Goal: Check status: Check status

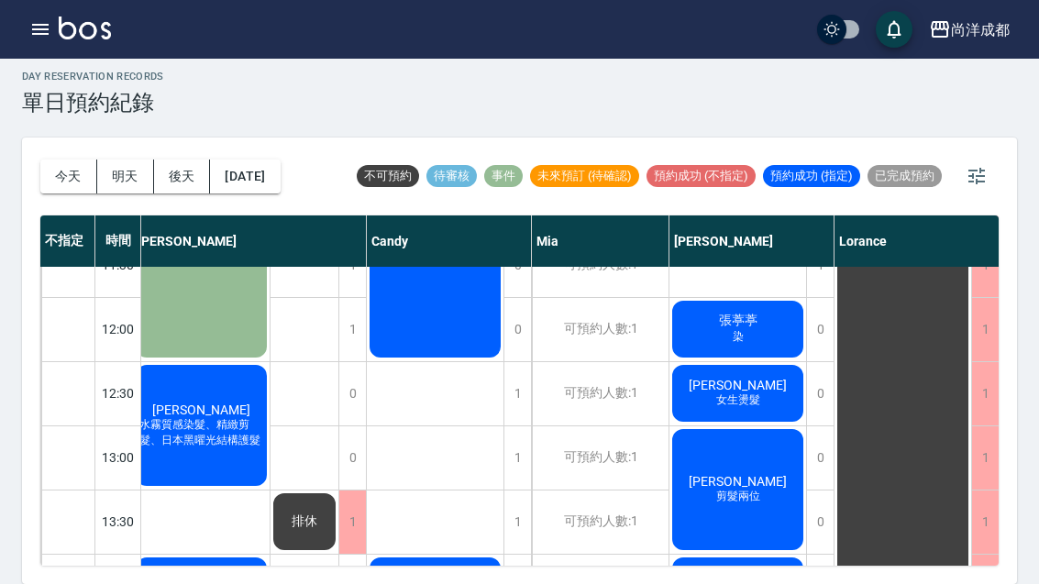
scroll to position [225, 8]
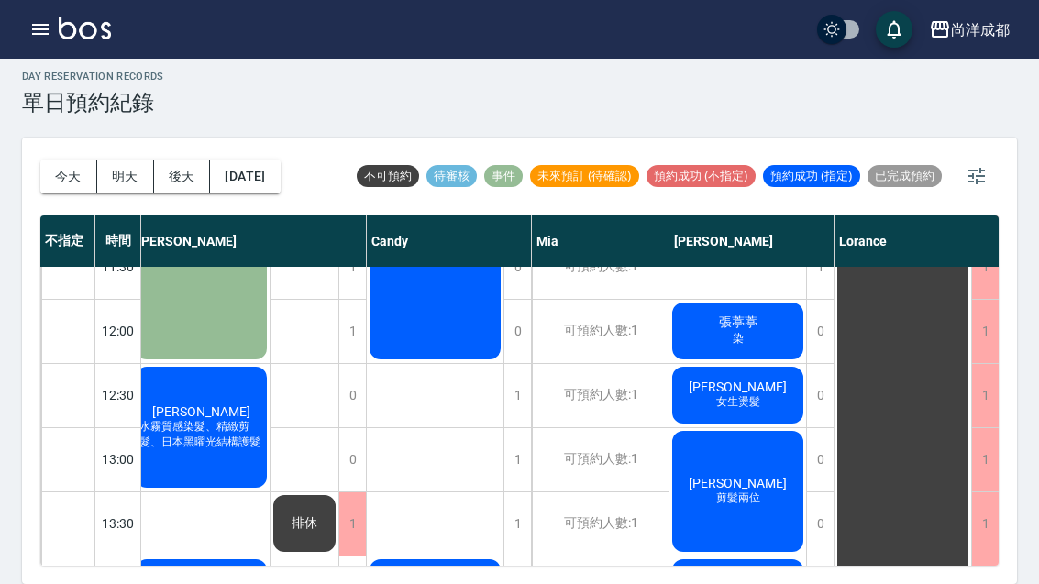
click at [0, 20] on div "尚洋成都 登出" at bounding box center [519, 29] width 1039 height 59
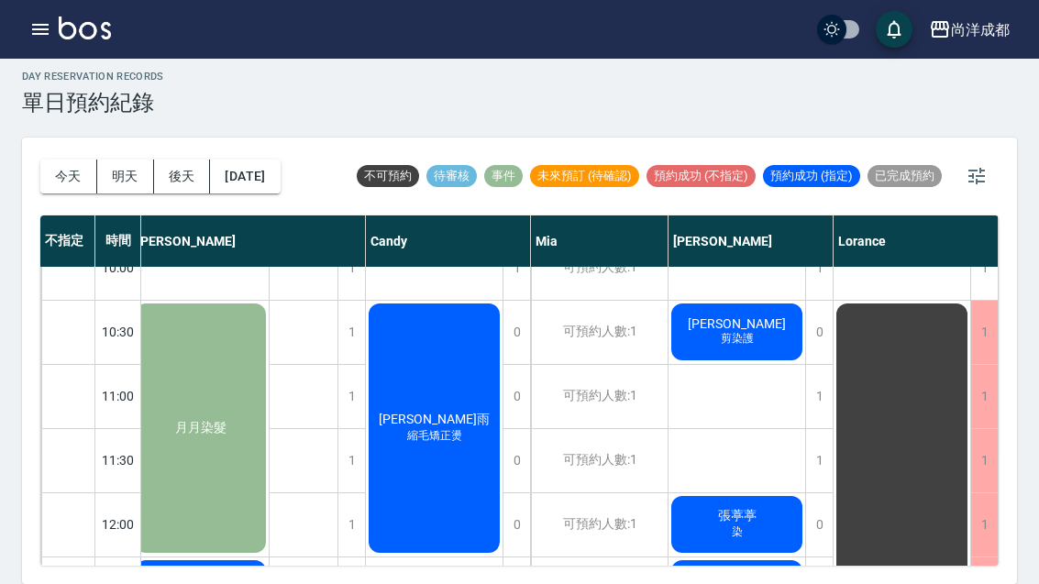
scroll to position [32, 9]
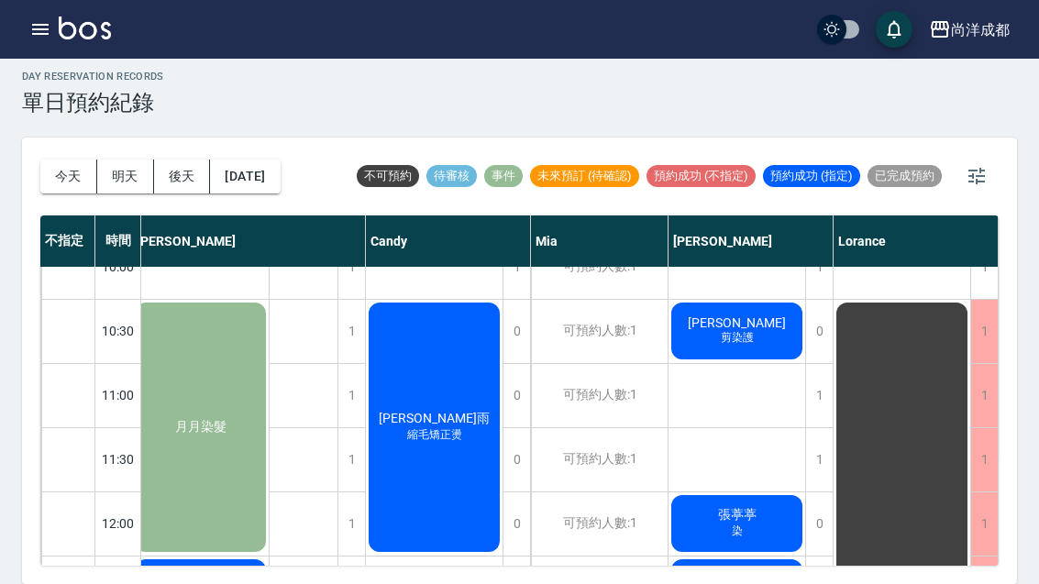
click at [128, 160] on button "明天" at bounding box center [125, 177] width 57 height 34
click at [265, 160] on button "[DATE]" at bounding box center [245, 177] width 70 height 34
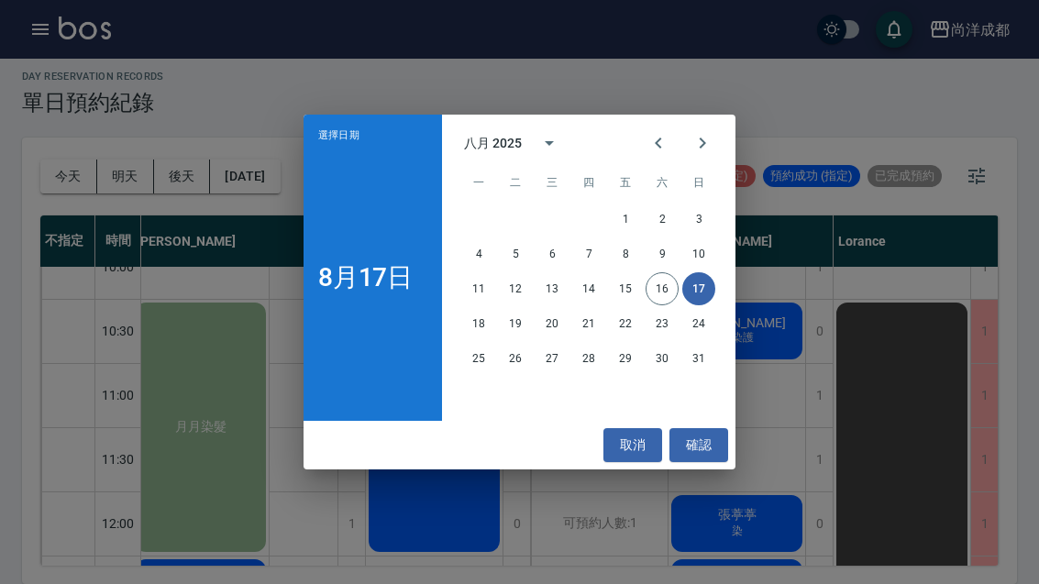
click at [476, 319] on button "18" at bounding box center [478, 323] width 33 height 33
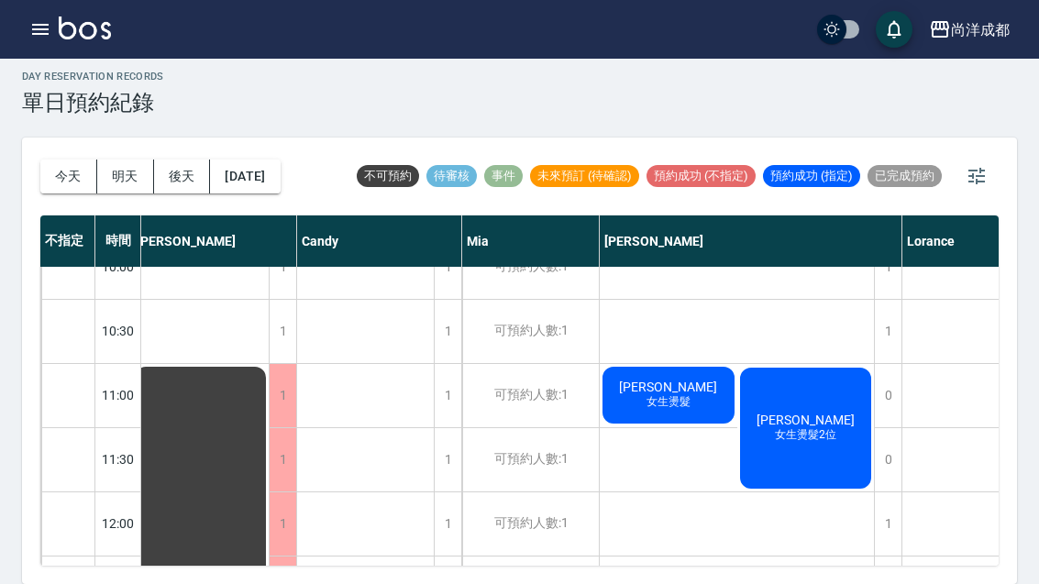
click at [813, 395] on div "[PERSON_NAME] 女生燙髮2位" at bounding box center [806, 428] width 138 height 127
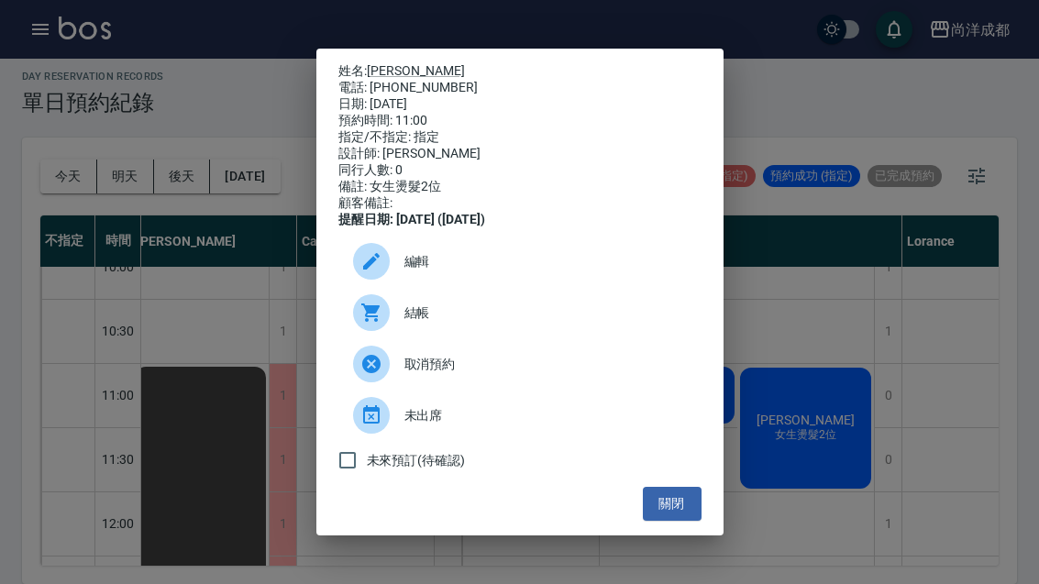
click at [841, 238] on div "姓名: [PERSON_NAME] 電話: [PHONE_NUMBER] 日期: [DATE] 預約時間: 11:00 指定/不指定: 指定 設計師: [PE…" at bounding box center [519, 292] width 1039 height 584
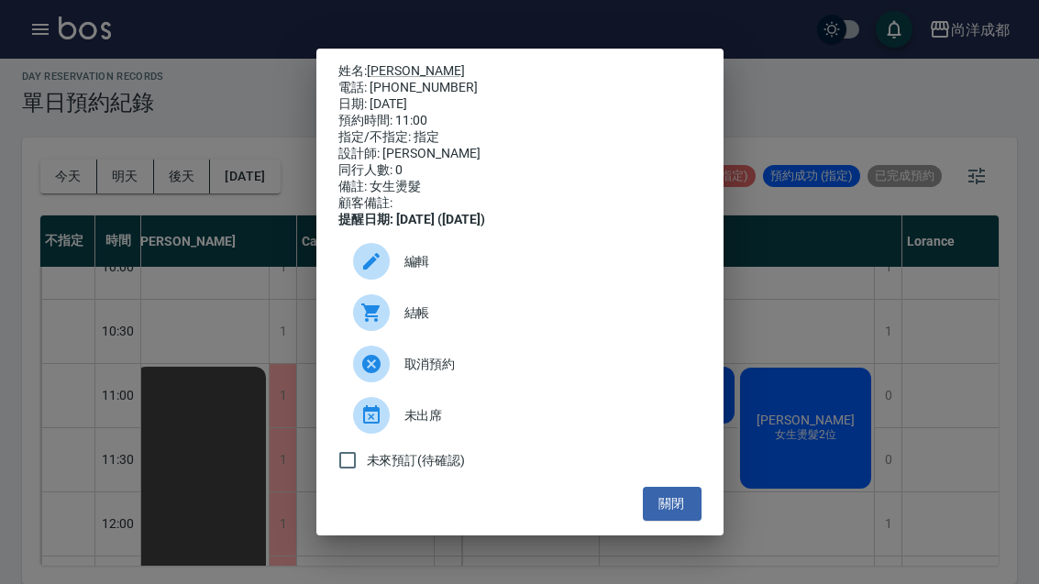
click at [840, 258] on div "姓名: [PERSON_NAME] 電話: [PHONE_NUMBER] 日期: [DATE] 預約時間: 11:00 指定/不指定: 指定 設計師: [PE…" at bounding box center [519, 292] width 1039 height 584
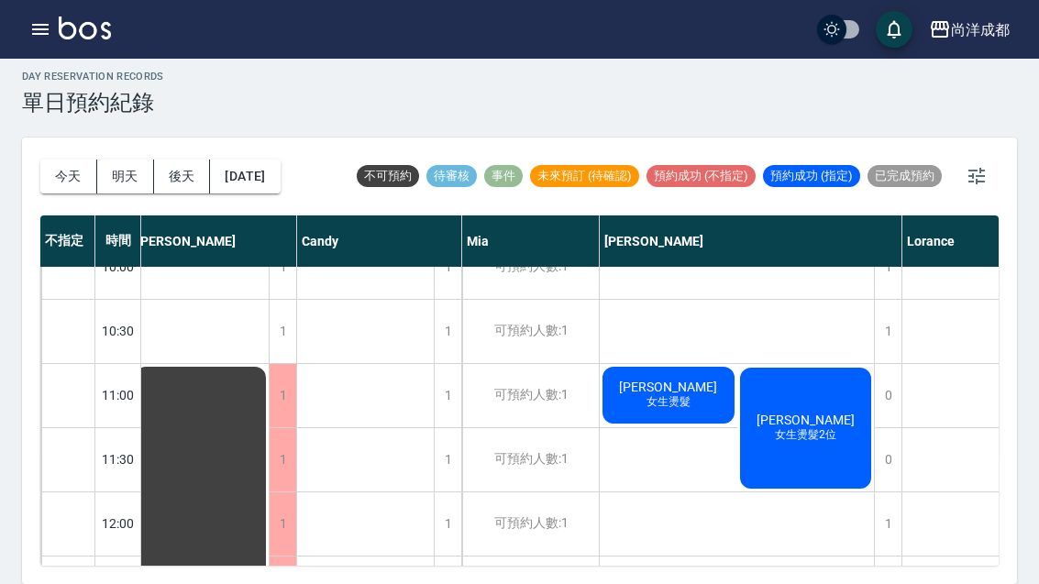
click at [45, 160] on button "今天" at bounding box center [68, 177] width 57 height 34
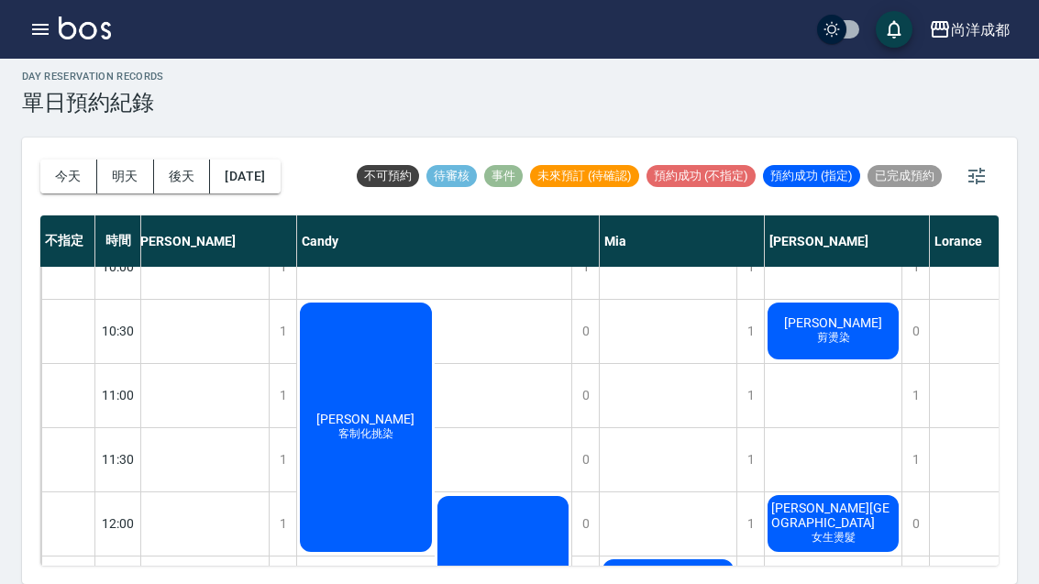
click at [77, 160] on button "今天" at bounding box center [68, 177] width 57 height 34
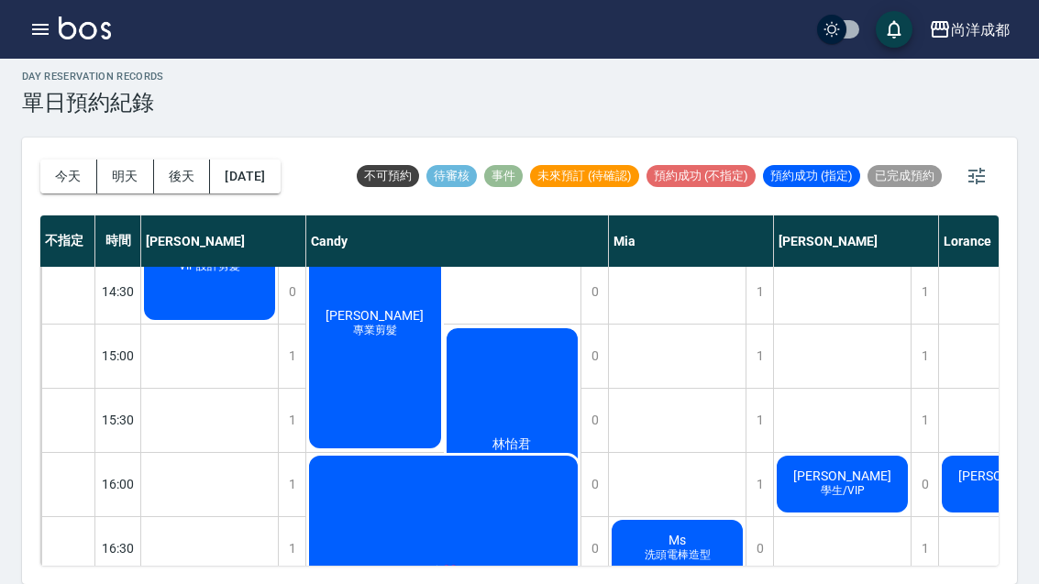
scroll to position [588, 0]
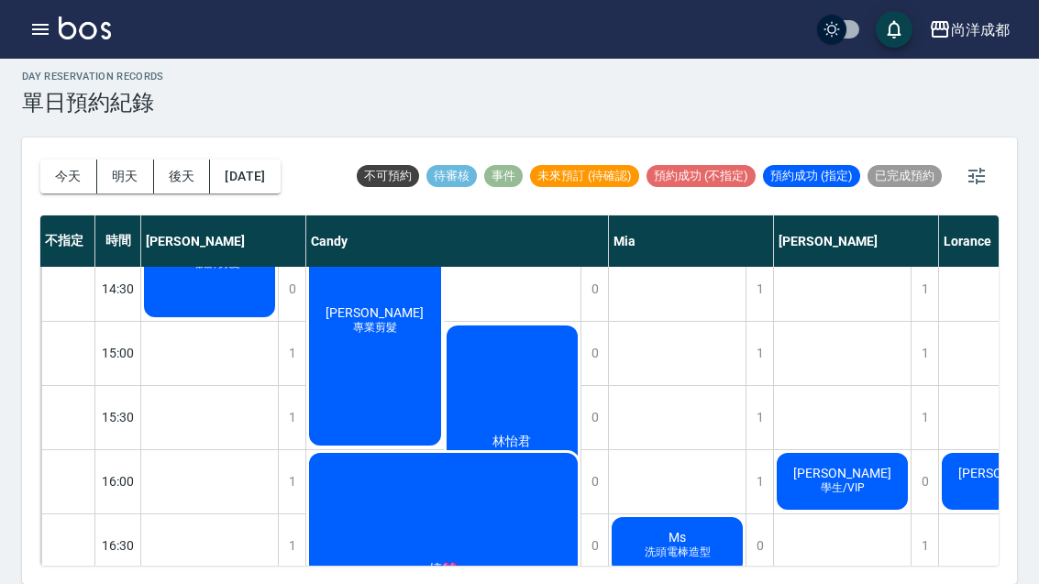
click at [244, 272] on span "學生/VIP" at bounding box center [209, 264] width 69 height 16
